Goal: Task Accomplishment & Management: Manage account settings

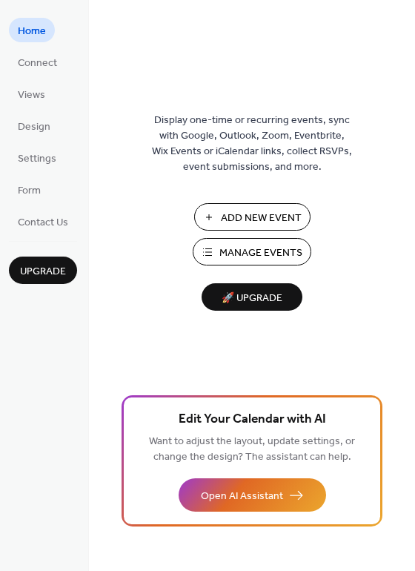
click at [240, 253] on span "Manage Events" at bounding box center [260, 253] width 83 height 16
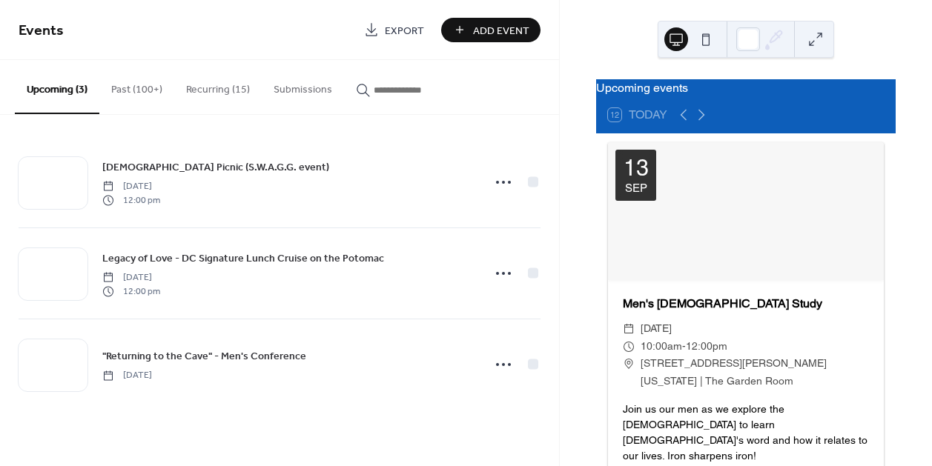
click at [212, 98] on button "Recurring (15)" at bounding box center [217, 86] width 87 height 53
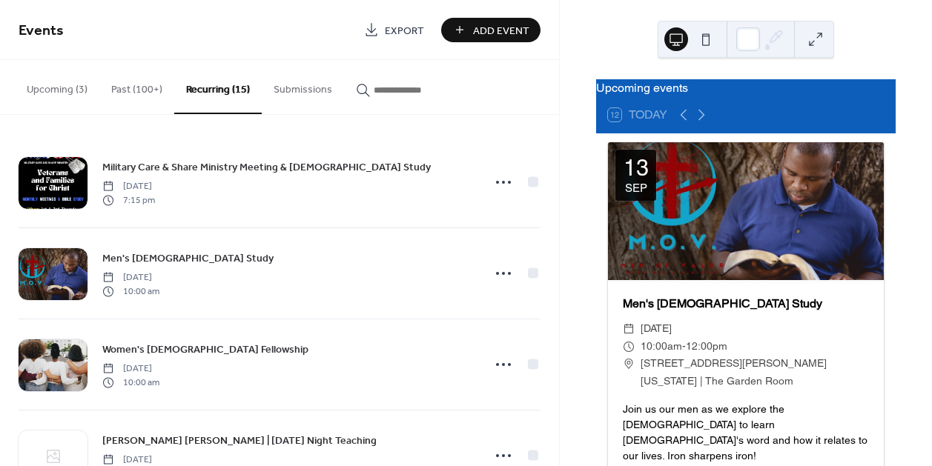
click at [360, 95] on icon "button" at bounding box center [363, 90] width 15 height 15
click at [374, 95] on input "button" at bounding box center [418, 90] width 89 height 16
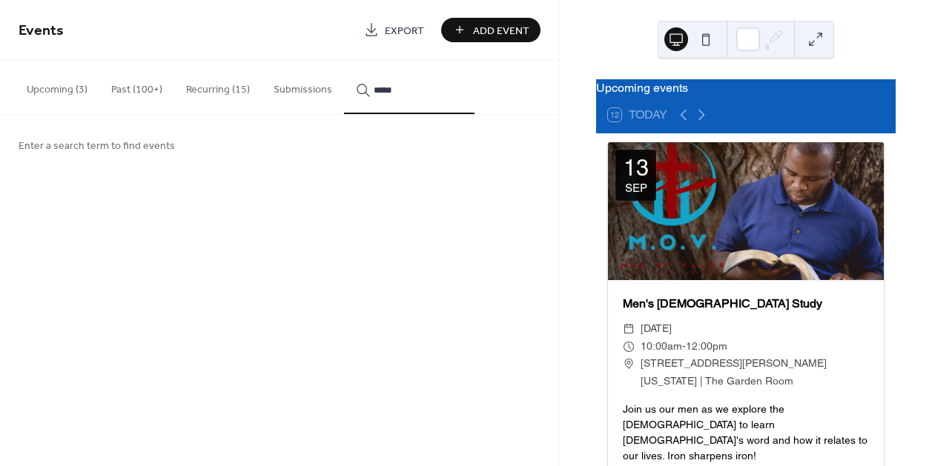
click at [344, 60] on button "****" at bounding box center [409, 87] width 130 height 54
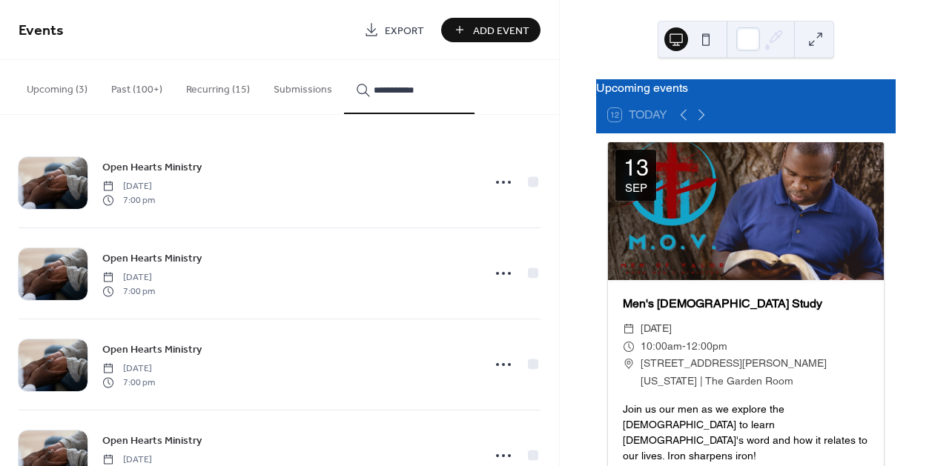
type input "**********"
click at [225, 89] on button "Recurring (15)" at bounding box center [217, 86] width 87 height 53
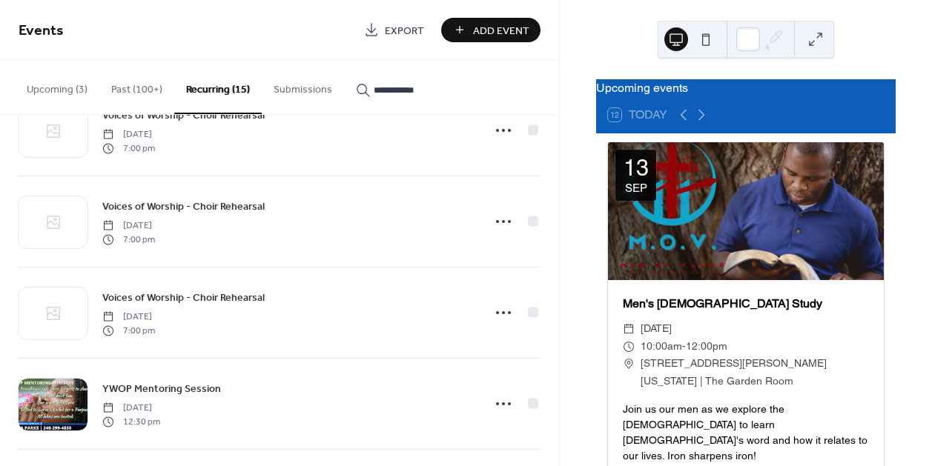
scroll to position [1056, 0]
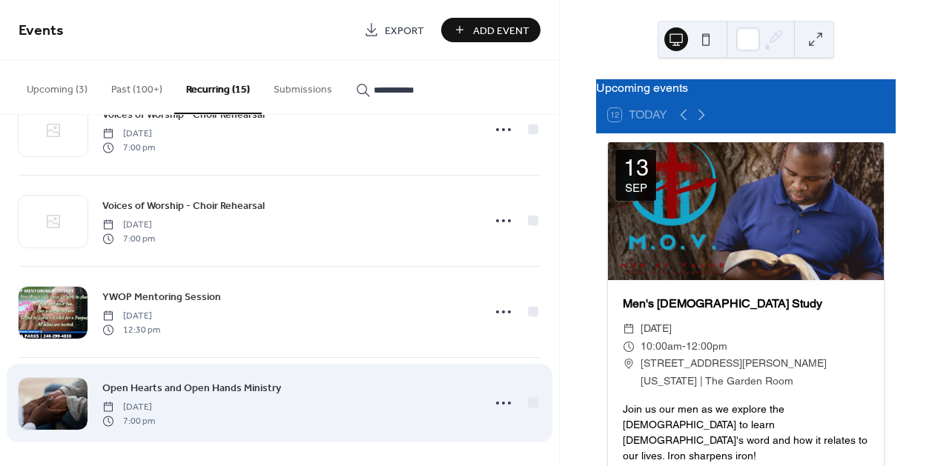
click at [279, 382] on div "Open Hearts and Open Hands Ministry Wednesday, September 17, 2025 7:00 pm" at bounding box center [287, 403] width 371 height 47
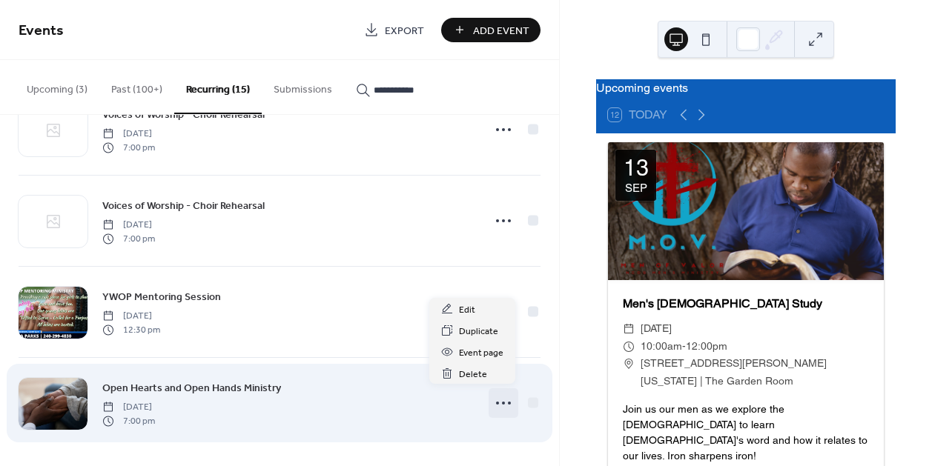
click at [495, 401] on icon at bounding box center [503, 403] width 24 height 24
click at [342, 370] on div "Open Hearts and Open Hands Ministry Wednesday, September 17, 2025 7:00 pm" at bounding box center [280, 403] width 522 height 90
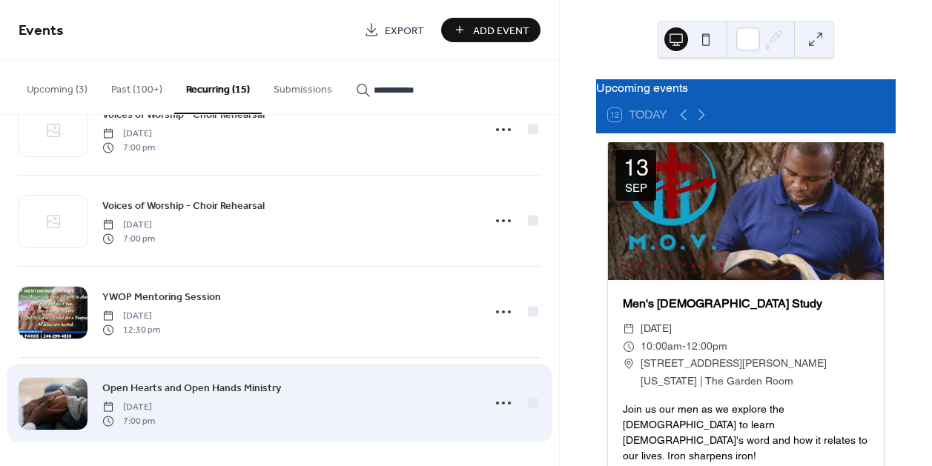
click at [342, 370] on div "Open Hearts and Open Hands Ministry Wednesday, September 17, 2025 7:00 pm" at bounding box center [280, 403] width 522 height 90
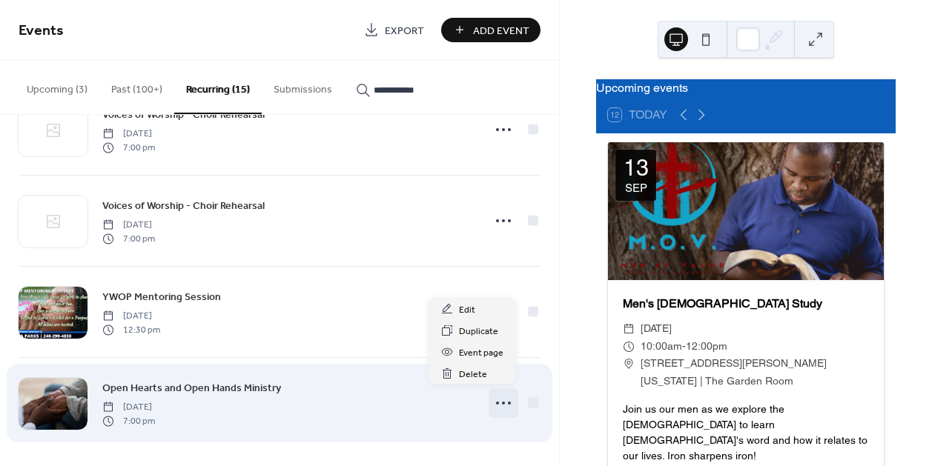
click at [502, 395] on icon at bounding box center [503, 403] width 24 height 24
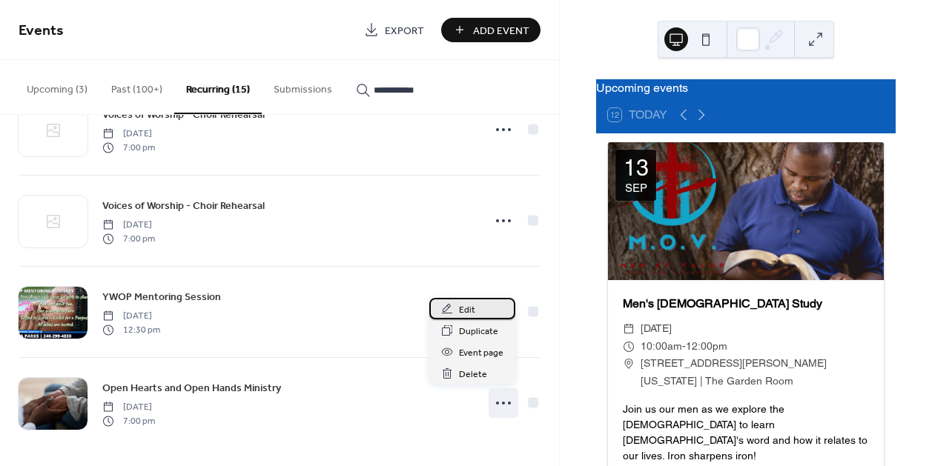
click at [461, 310] on span "Edit" at bounding box center [467, 310] width 16 height 16
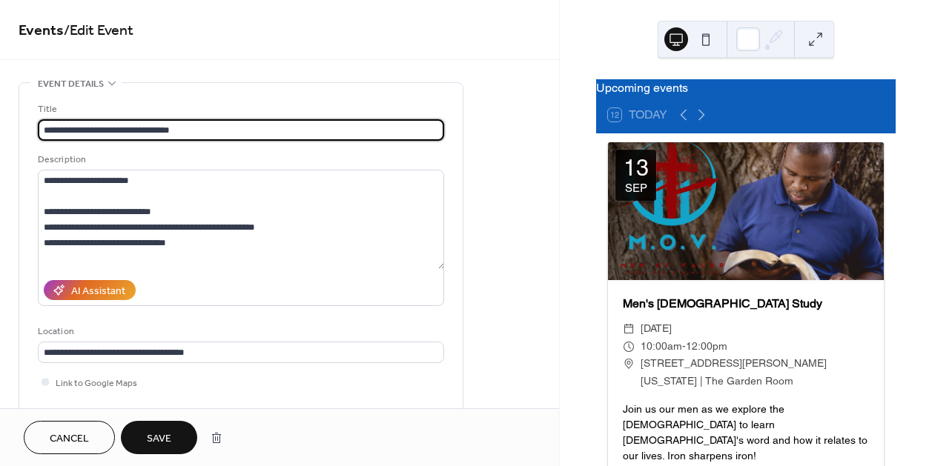
type input "**********"
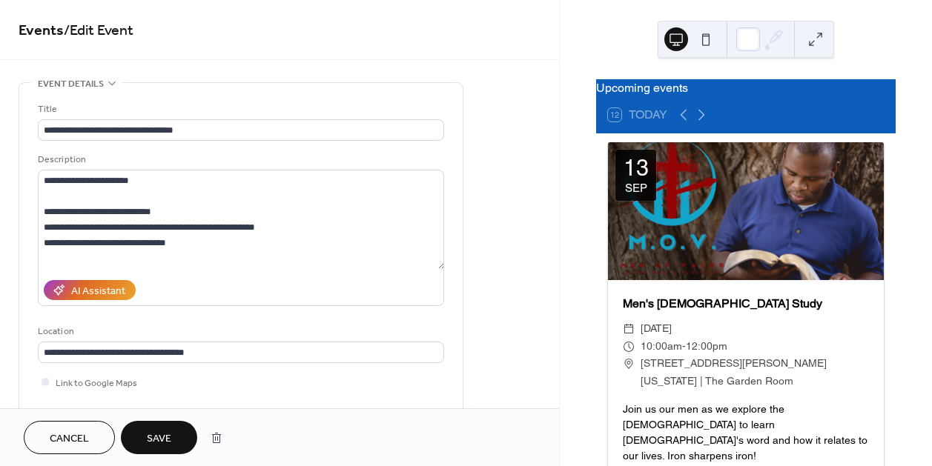
click at [148, 441] on span "Save" at bounding box center [159, 439] width 24 height 16
